Goal: Information Seeking & Learning: Learn about a topic

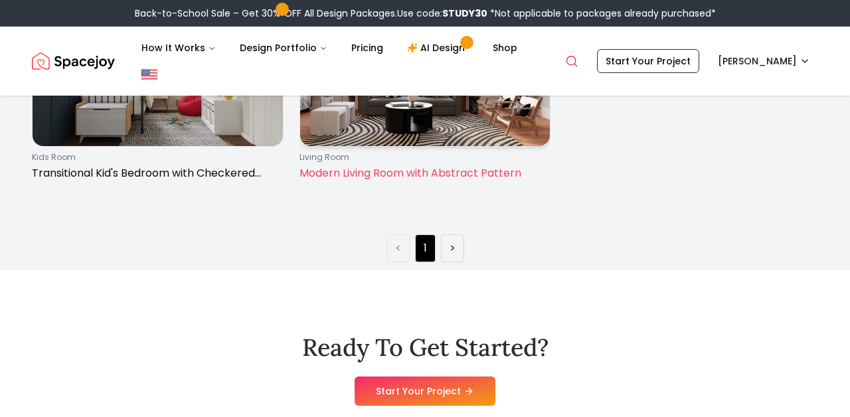
scroll to position [204, 0]
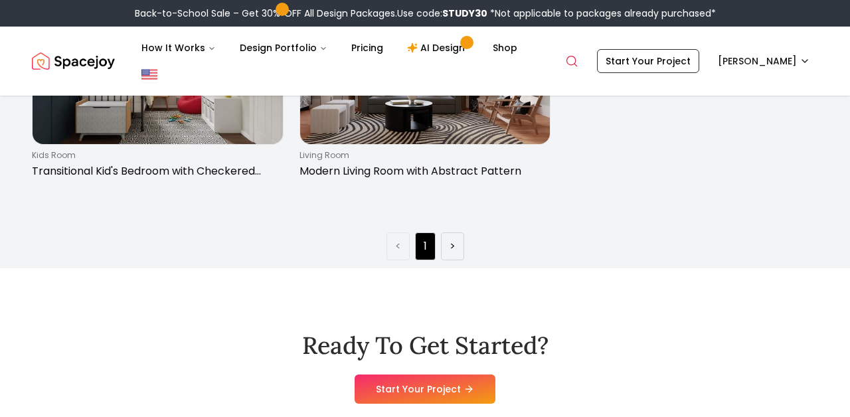
click at [503, 204] on div "kids room Transitional Kid's Bedroom with Checkered Pattern Wallpaper living ro…" at bounding box center [424, 107] width 807 height 228
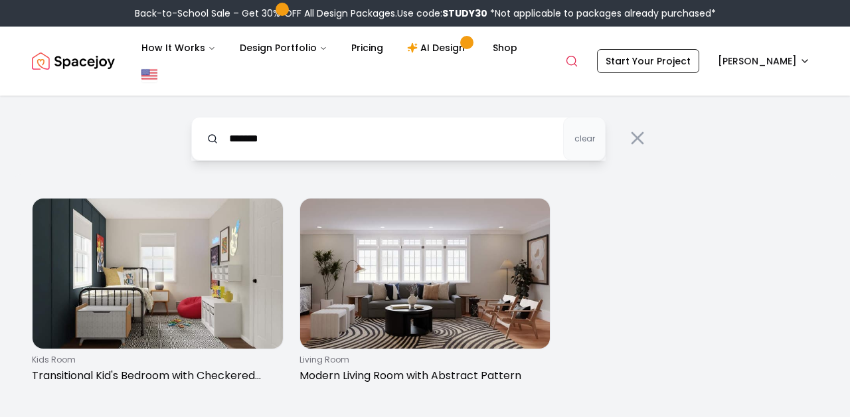
scroll to position [0, 0]
click at [461, 142] on input "*******" at bounding box center [398, 139] width 414 height 44
type input "*"
type input "****"
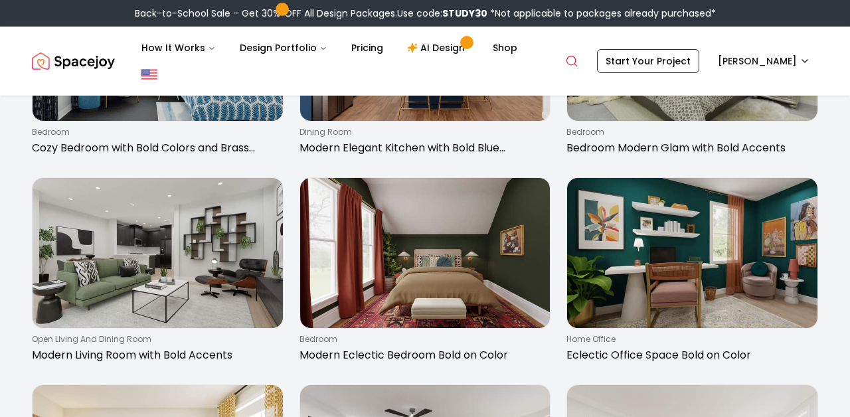
scroll to position [648, 0]
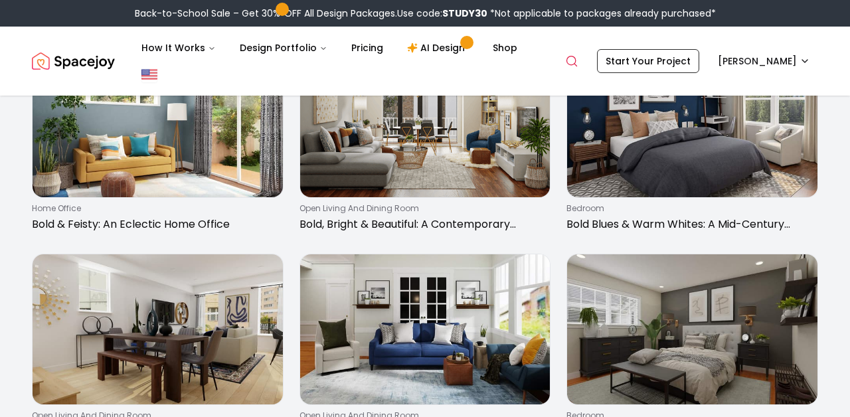
scroll to position [1608, 0]
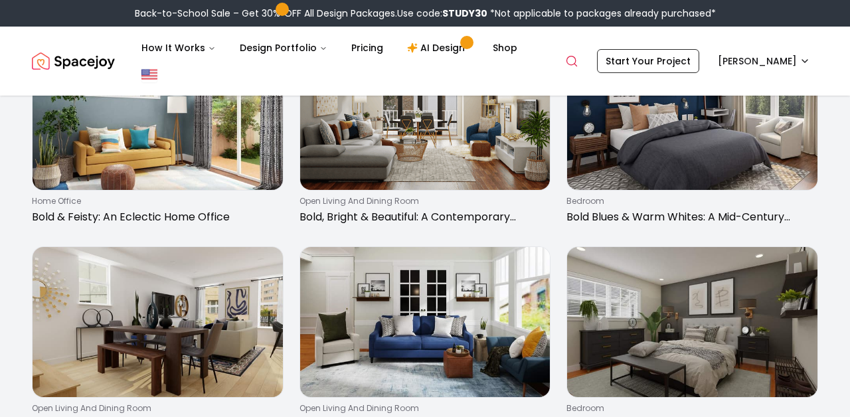
click at [572, 171] on img at bounding box center [692, 115] width 250 height 150
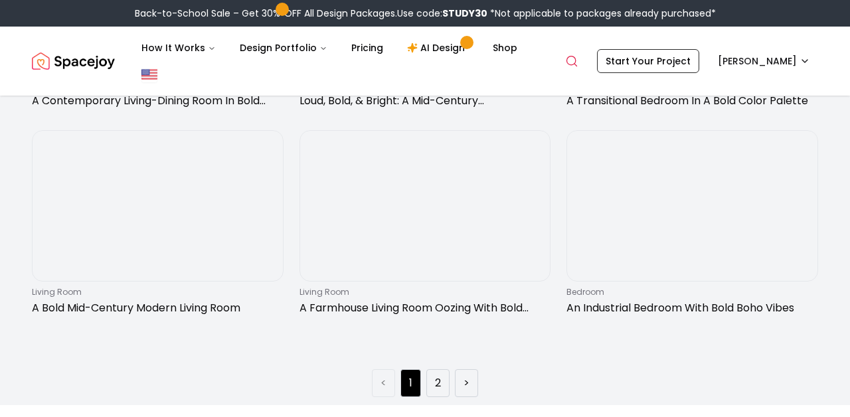
scroll to position [1932, 0]
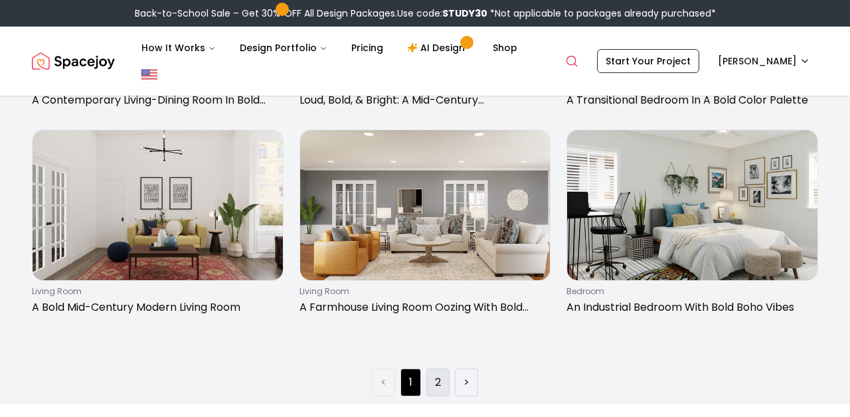
click at [437, 376] on link "2" at bounding box center [438, 382] width 6 height 16
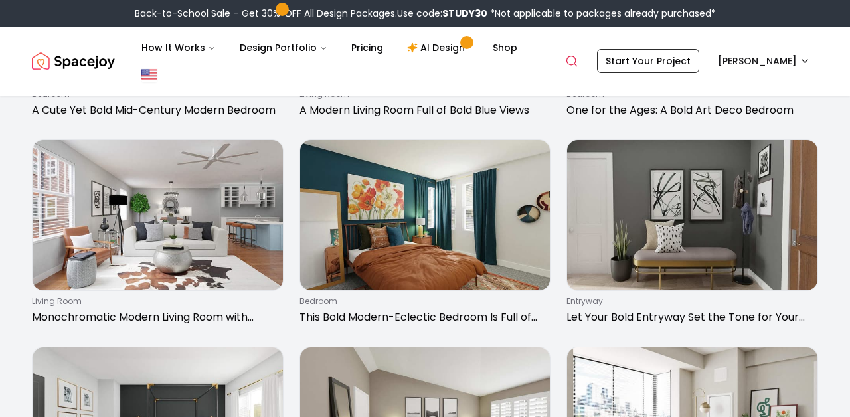
scroll to position [678, 0]
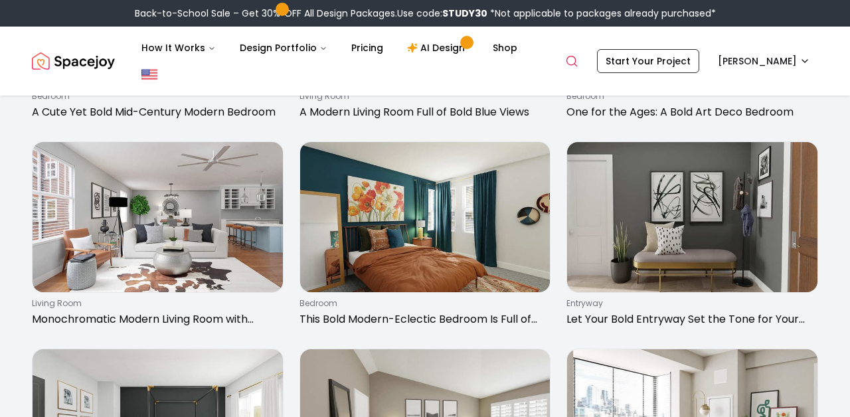
click at [447, 129] on div "living room Bold Blue Fireplace: A Modern Living Room living room A Bold Transi…" at bounding box center [425, 133] width 786 height 1227
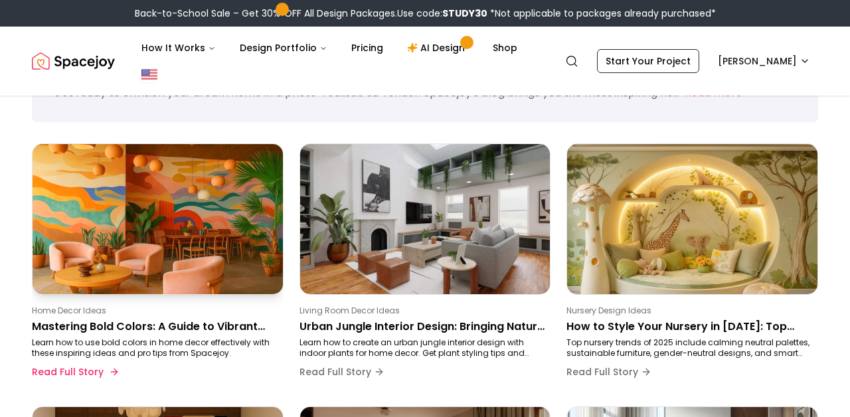
click at [127, 332] on p "Mastering Bold Colors: A Guide to Vibrant Home Decor" at bounding box center [155, 327] width 246 height 16
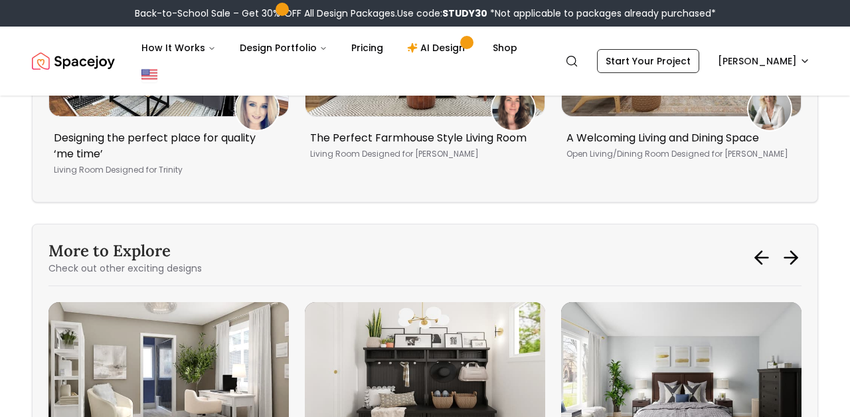
scroll to position [2821, 0]
